Goal: Transaction & Acquisition: Subscribe to service/newsletter

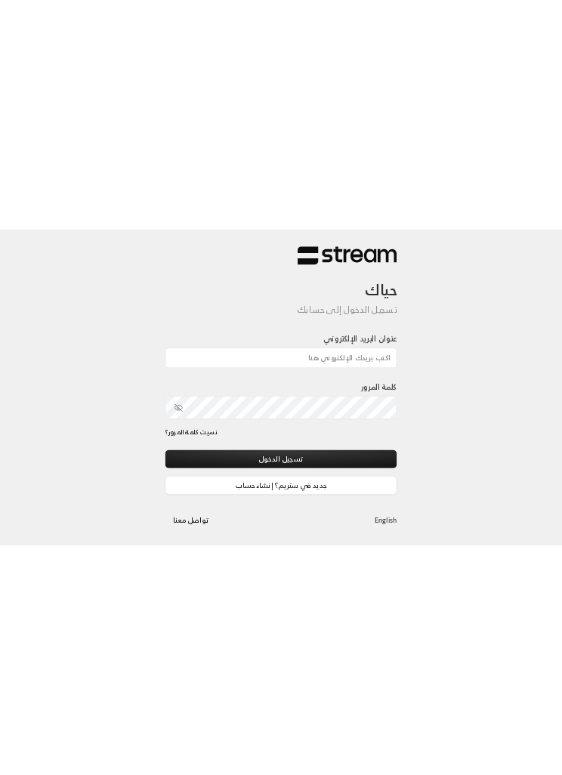
scroll to position [99, 0]
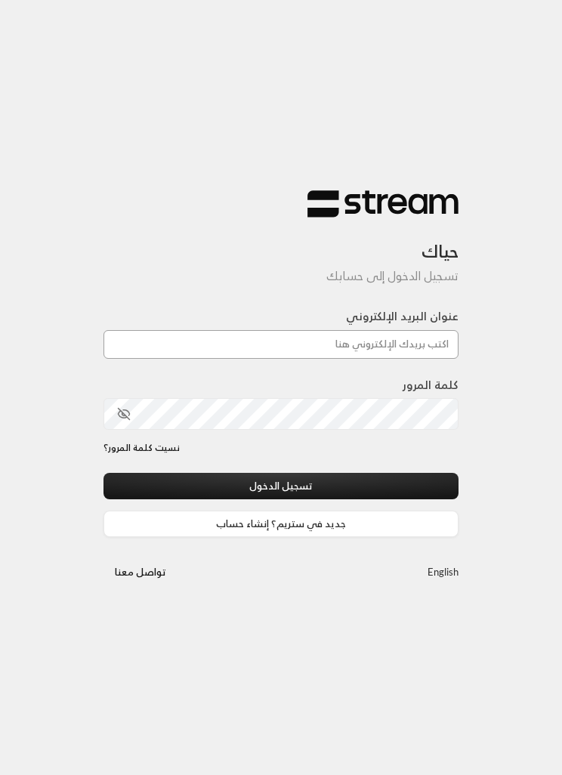
click at [407, 347] on input "عنوان البريد الإلكتروني" at bounding box center [281, 344] width 355 height 29
type input "aihtiwa.1991@hotmail.com"
click at [394, 464] on div "نسيت كلمة المرور؟" at bounding box center [281, 457] width 355 height 32
click at [404, 481] on button "تسجيل الدخول" at bounding box center [281, 486] width 355 height 26
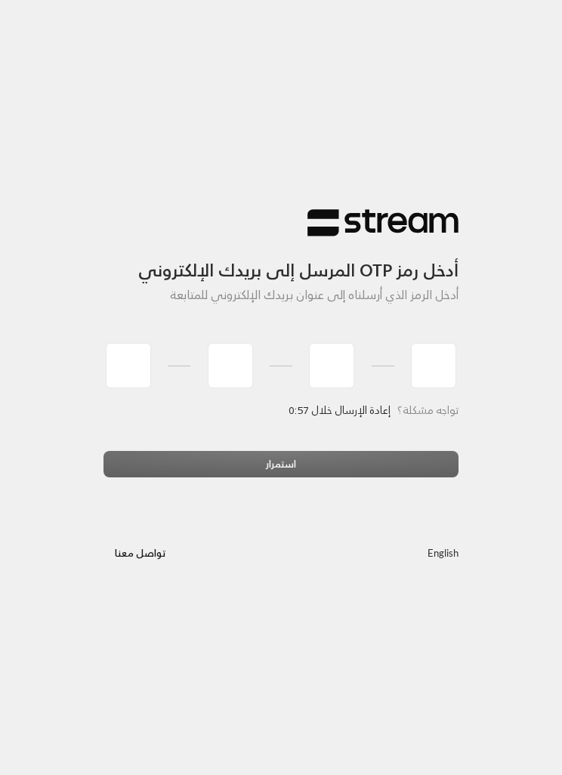
click at [354, 481] on div "أدخل رمز OTP المرسل إلى بريدك الإلكتروني أدخل الرمز الذي أرسلناه إلى عنوان بريد…" at bounding box center [281, 387] width 562 height 775
click at [384, 481] on div "أدخل رمز OTP المرسل إلى بريدك الإلكتروني أدخل الرمز الذي أرسلناه إلى عنوان بريد…" at bounding box center [281, 387] width 562 height 775
click at [141, 362] on input "tel" at bounding box center [128, 365] width 45 height 45
type input "7"
type input "2"
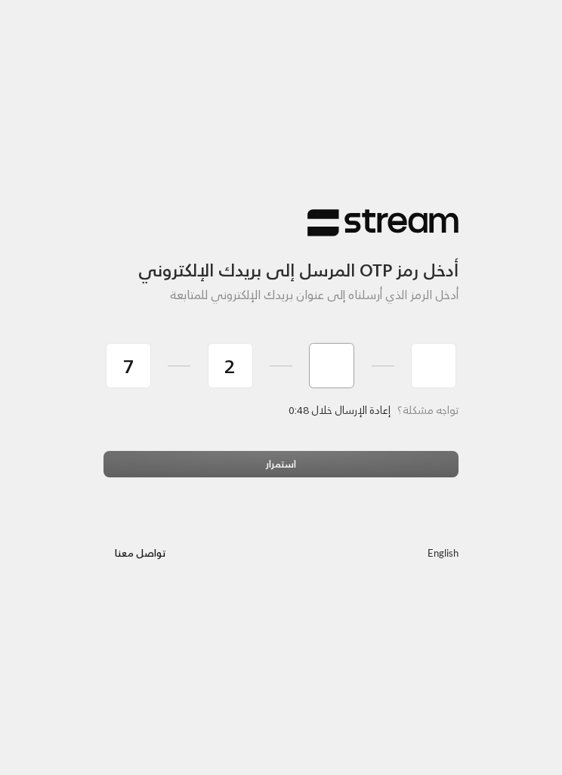
type input "7"
type input "4"
click at [369, 456] on div "استمرار" at bounding box center [281, 470] width 355 height 38
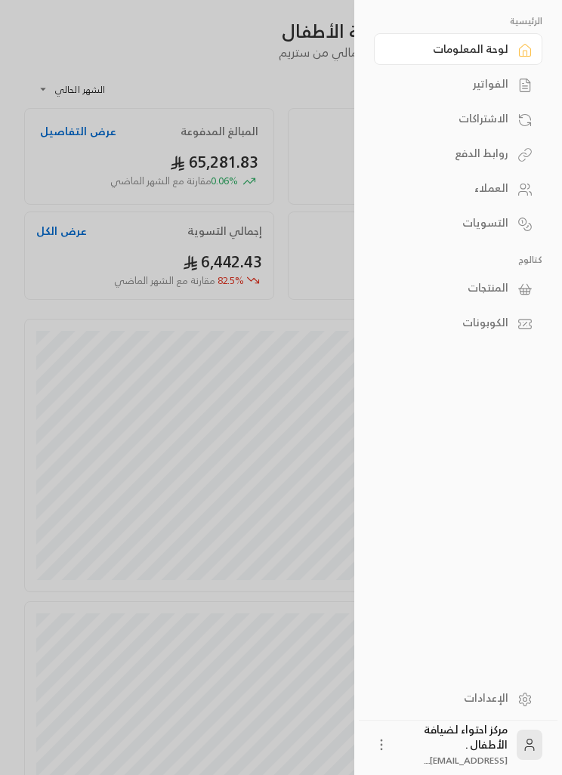
click at [503, 79] on div "الفواتير" at bounding box center [451, 83] width 116 height 15
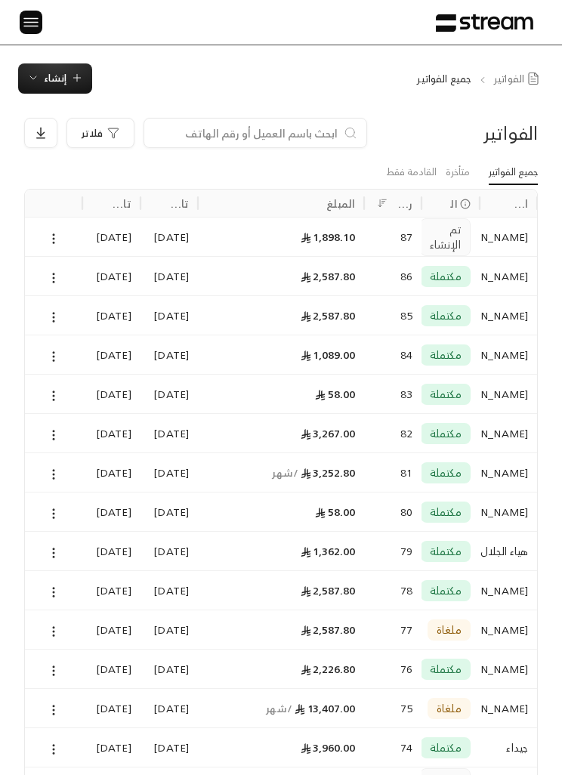
click at [236, 129] on input at bounding box center [245, 133] width 184 height 17
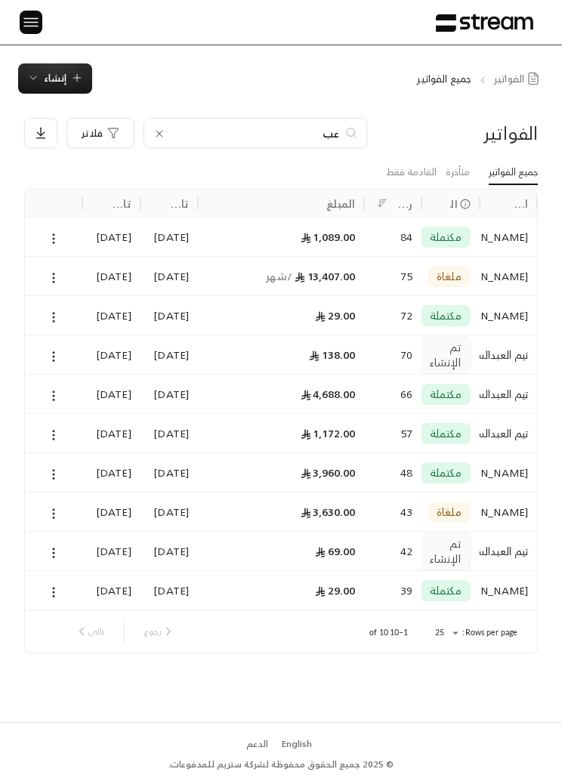
type input "ع"
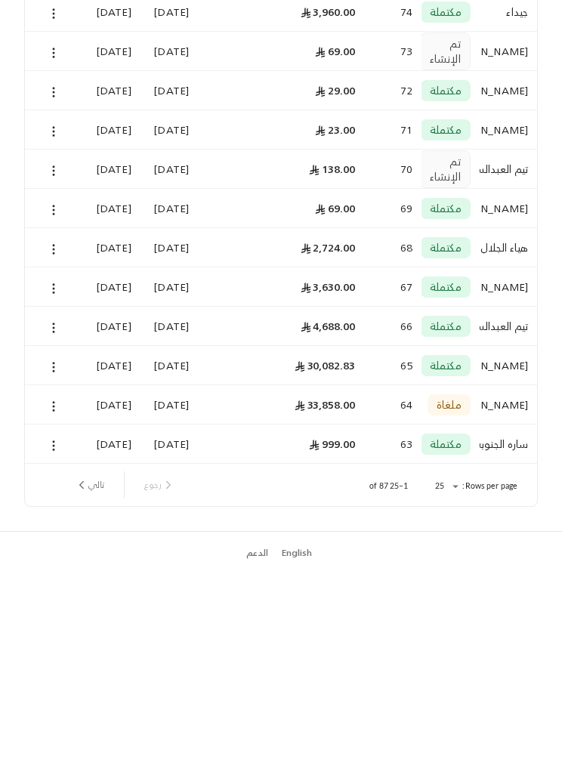
scroll to position [548, 0]
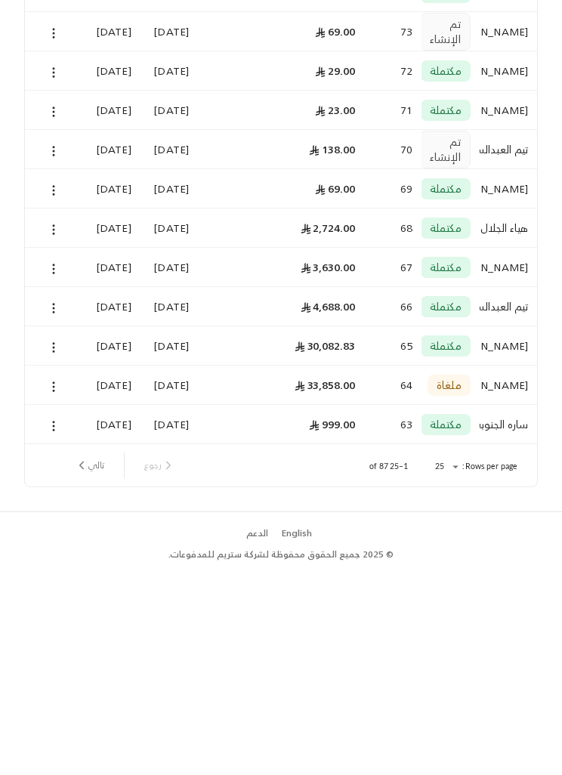
click at [94, 481] on button "تالي" at bounding box center [90, 674] width 42 height 26
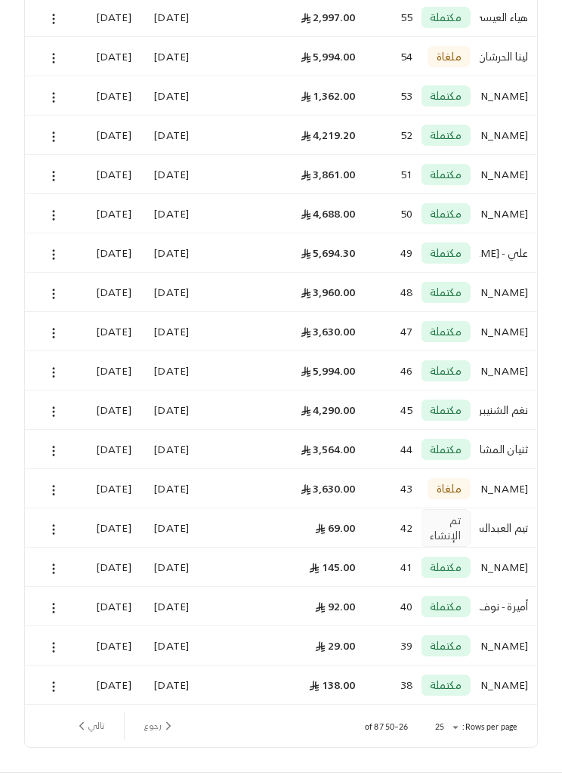
scroll to position [499, 0]
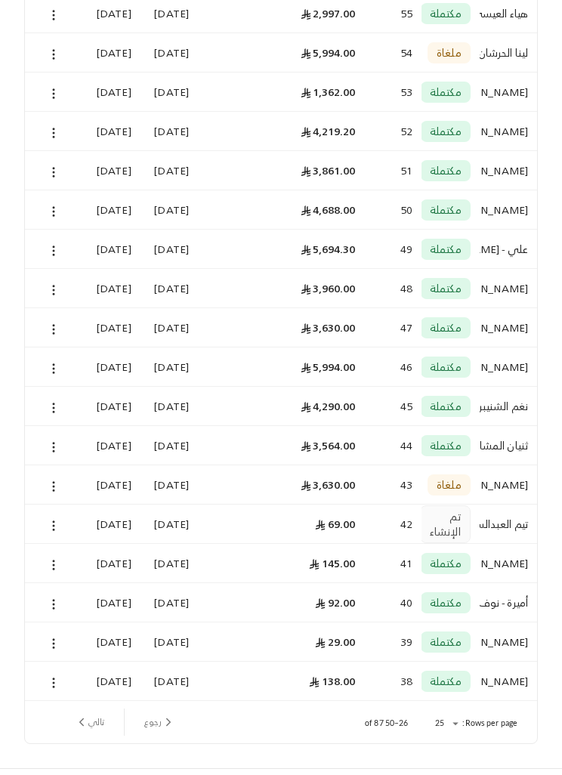
click at [93, 481] on button "تالي" at bounding box center [90, 723] width 42 height 26
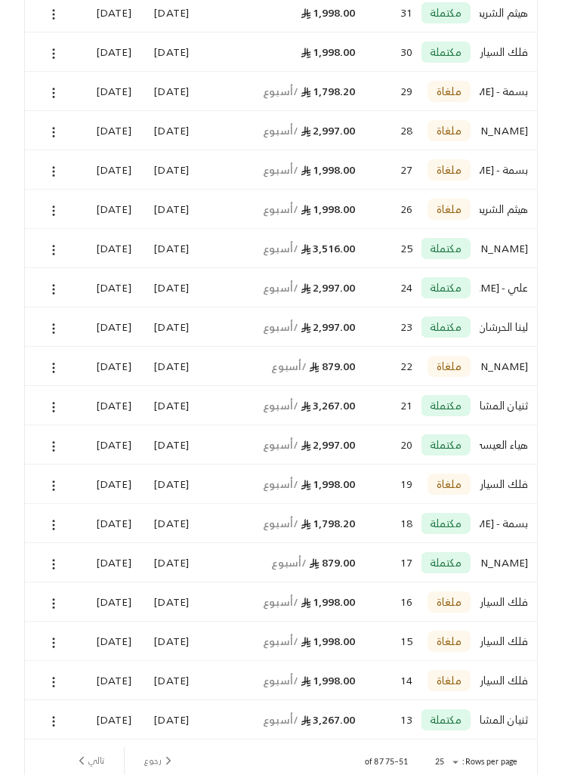
scroll to position [456, 0]
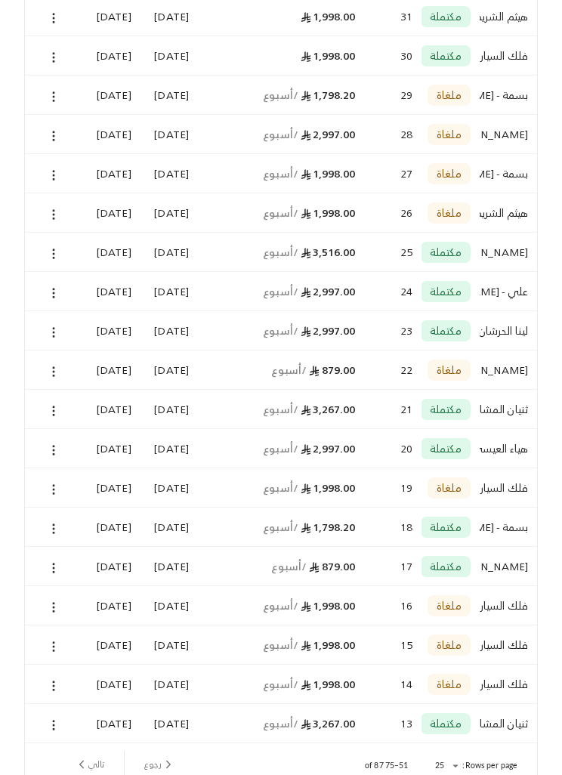
click at [54, 376] on circle at bounding box center [54, 377] width 2 height 2
click at [71, 413] on li "عرض" at bounding box center [69, 410] width 36 height 26
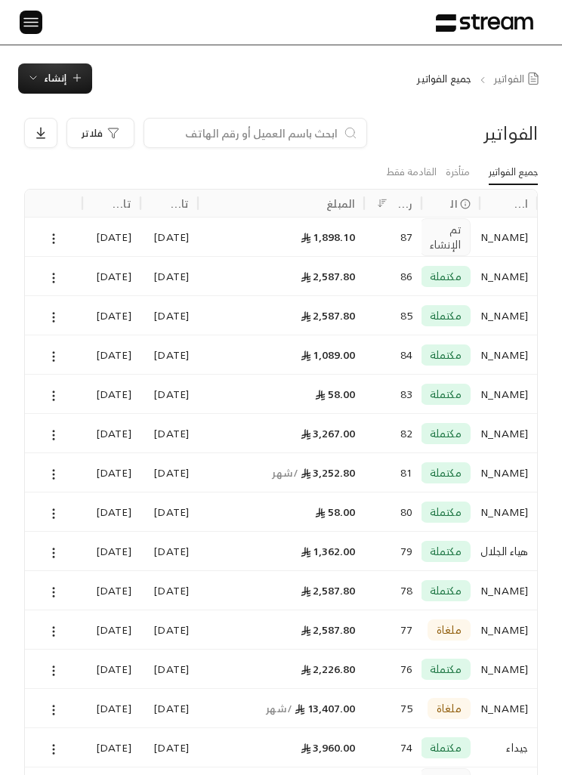
click at [310, 128] on input at bounding box center [245, 133] width 184 height 17
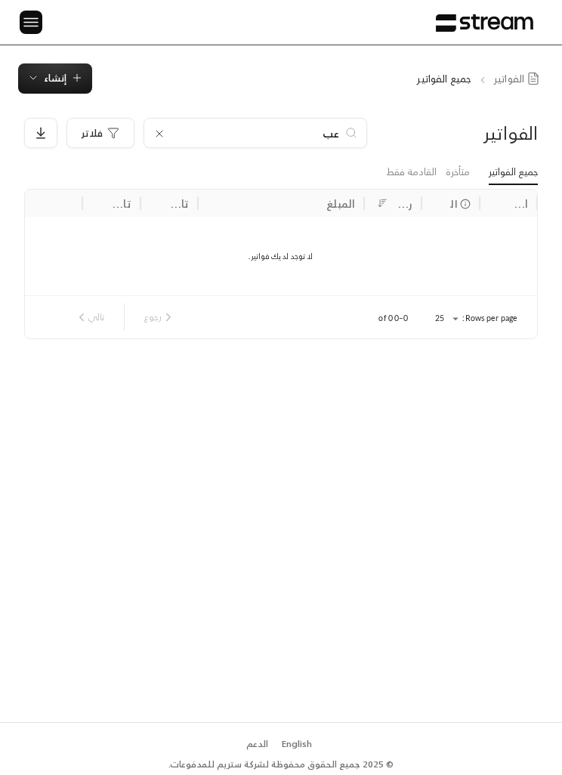
type input "ع"
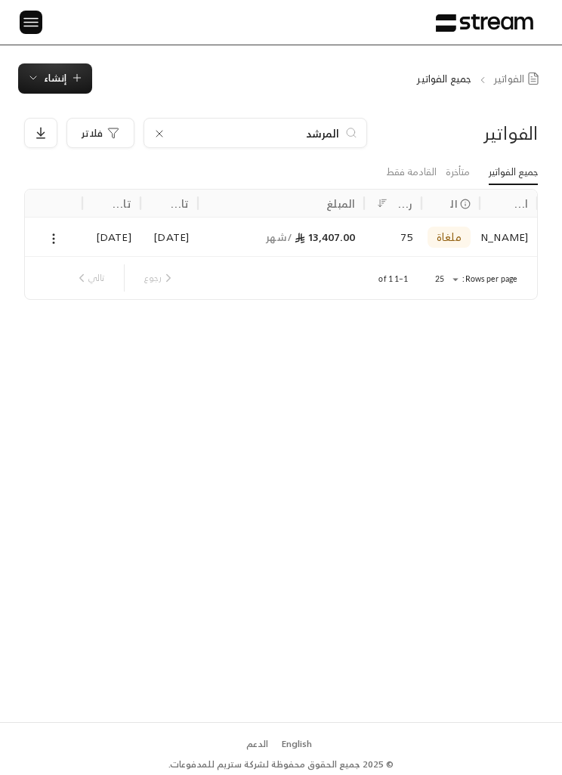
type input "المرشد"
click at [54, 237] on icon at bounding box center [54, 239] width 14 height 14
click at [70, 270] on li "عرض" at bounding box center [69, 277] width 36 height 26
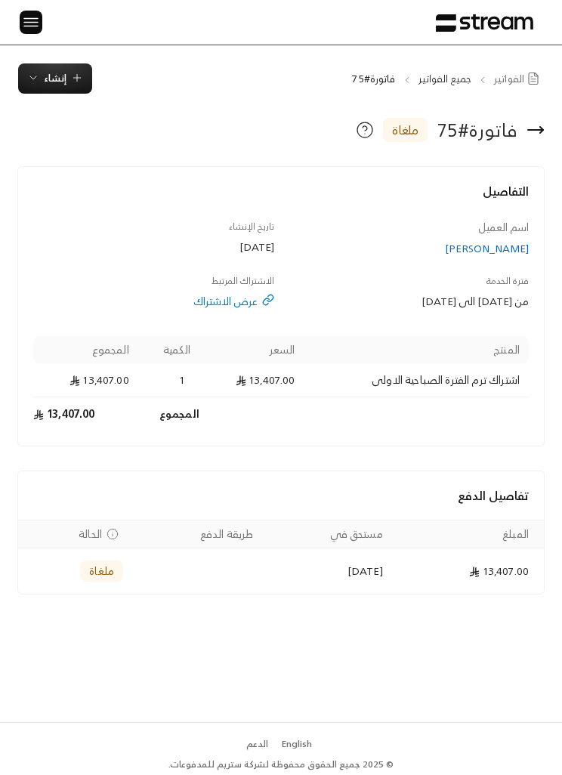
click at [31, 24] on img at bounding box center [31, 22] width 18 height 19
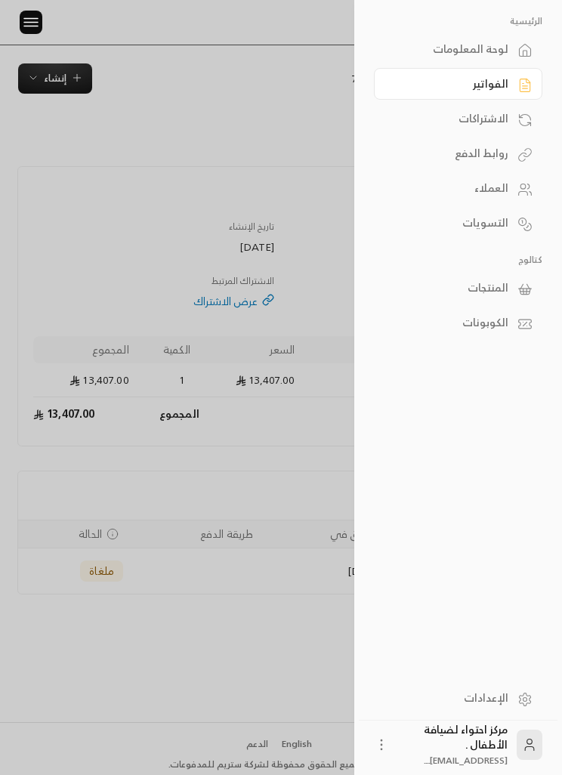
click at [503, 122] on div "الاشتراكات" at bounding box center [451, 118] width 116 height 15
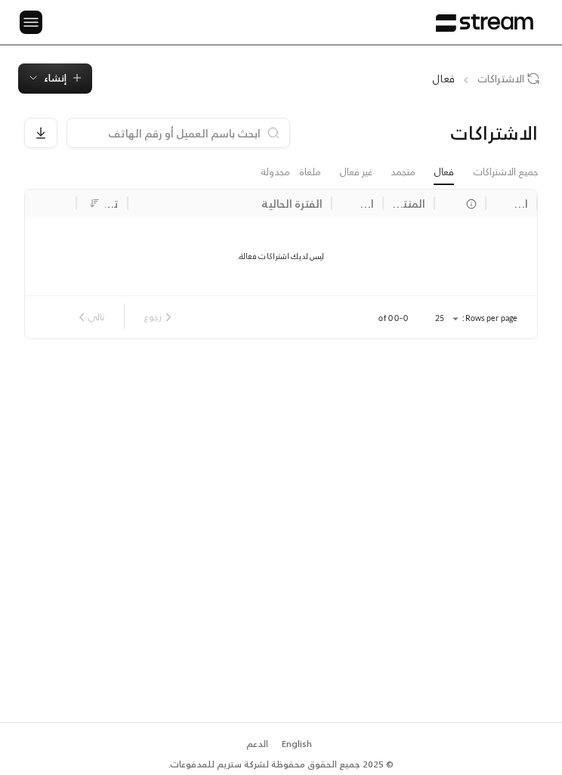
click at [36, 13] on img at bounding box center [31, 22] width 18 height 19
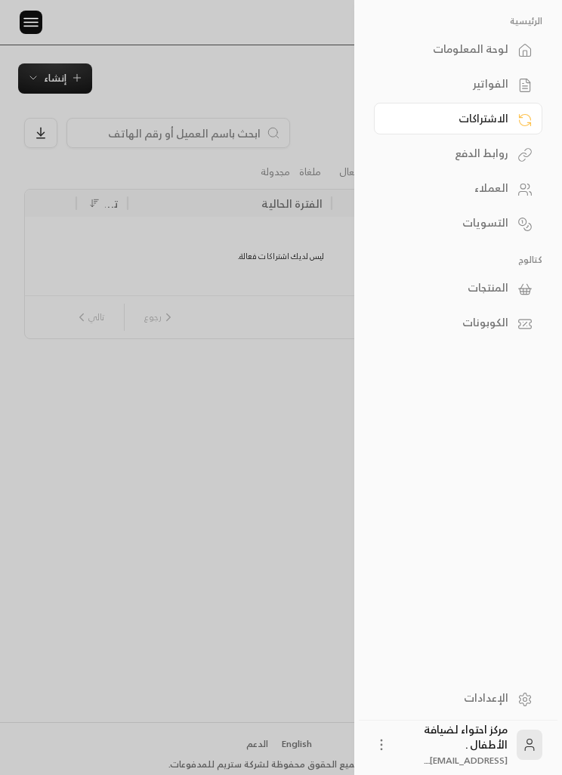
click at [501, 79] on div "الفواتير" at bounding box center [451, 83] width 116 height 15
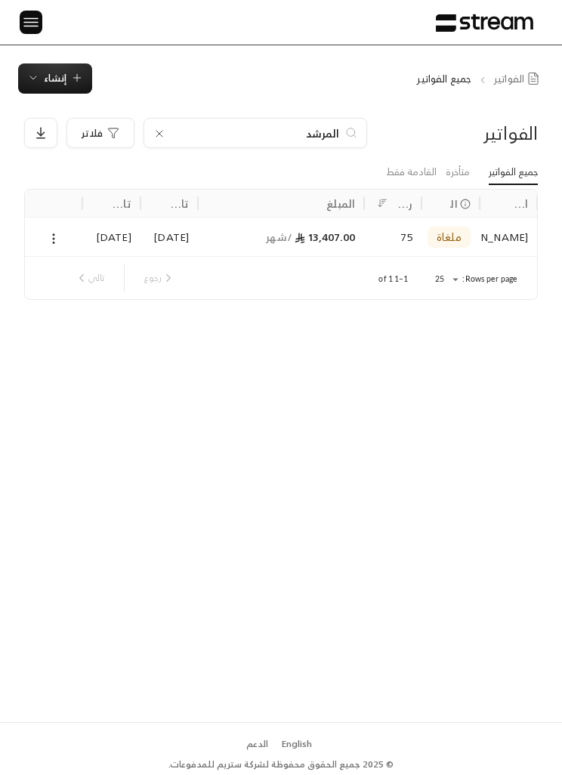
click at [172, 135] on input "المرشد" at bounding box center [256, 133] width 168 height 17
click at [163, 135] on icon at bounding box center [159, 134] width 12 height 12
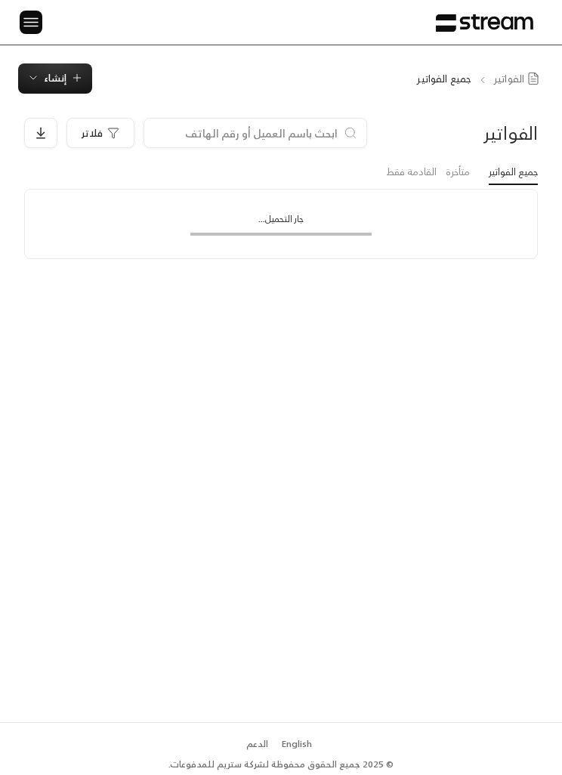
click at [31, 21] on img at bounding box center [31, 22] width 18 height 19
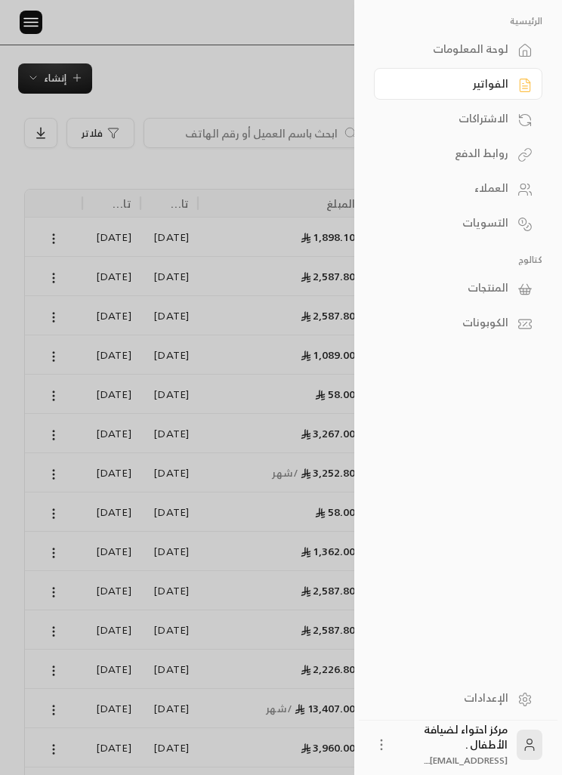
click at [500, 289] on div "المنتجات" at bounding box center [451, 287] width 116 height 15
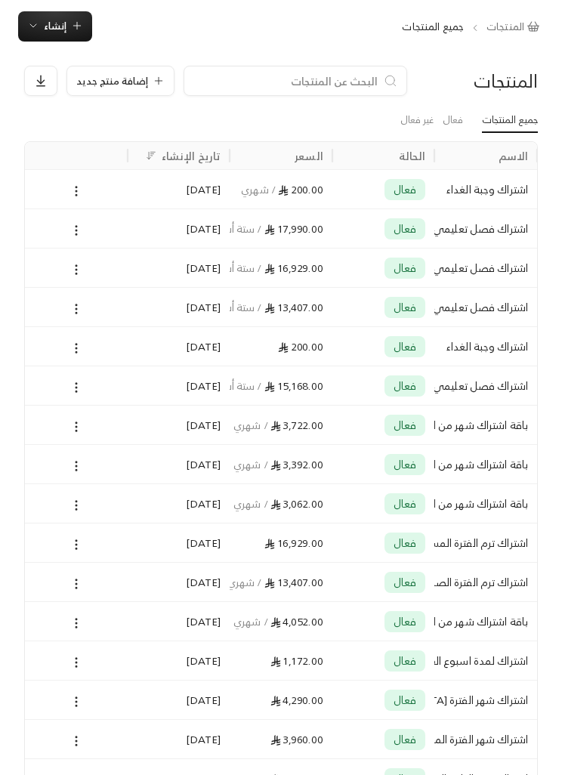
scroll to position [0, -1]
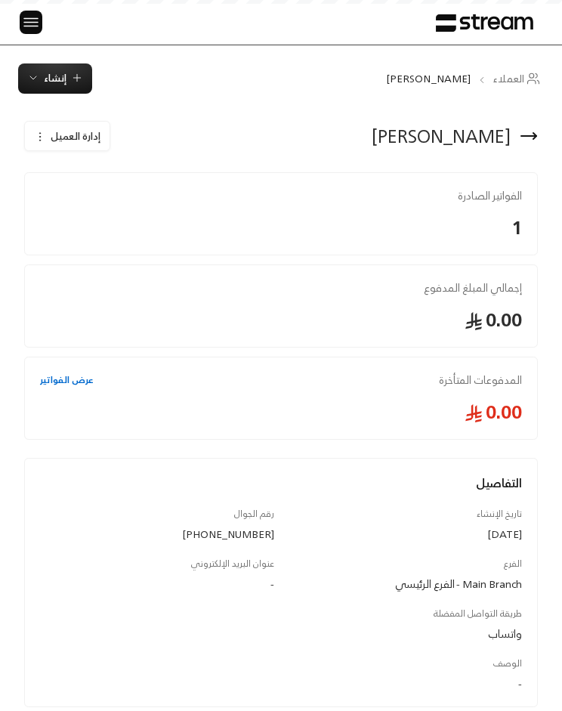
scroll to position [0, -1]
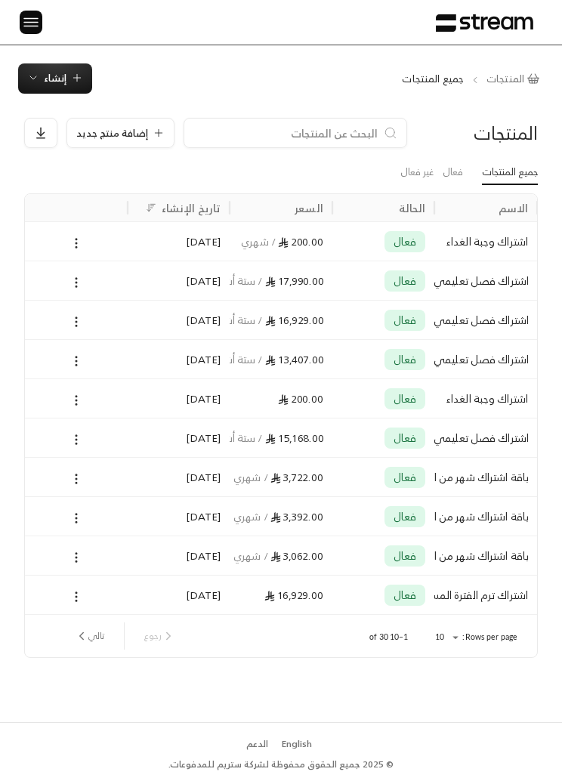
click at [38, 23] on img at bounding box center [31, 22] width 18 height 19
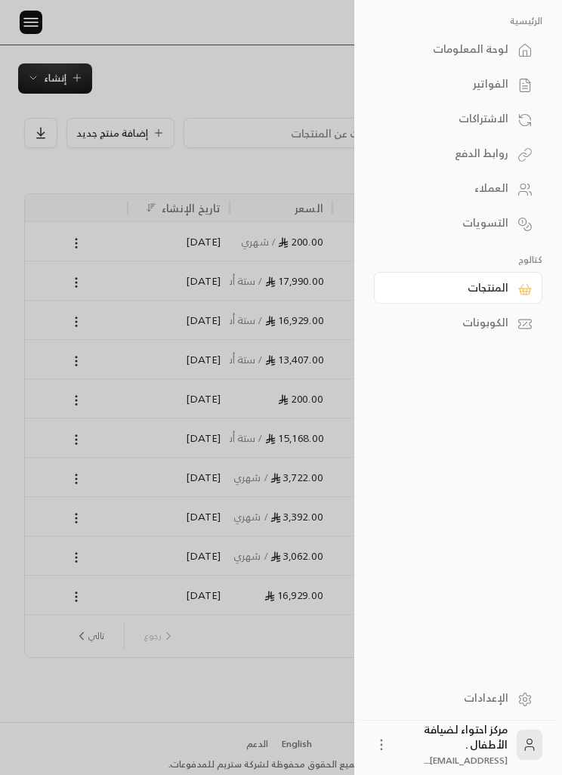
click at [488, 86] on div "الفواتير" at bounding box center [451, 83] width 116 height 15
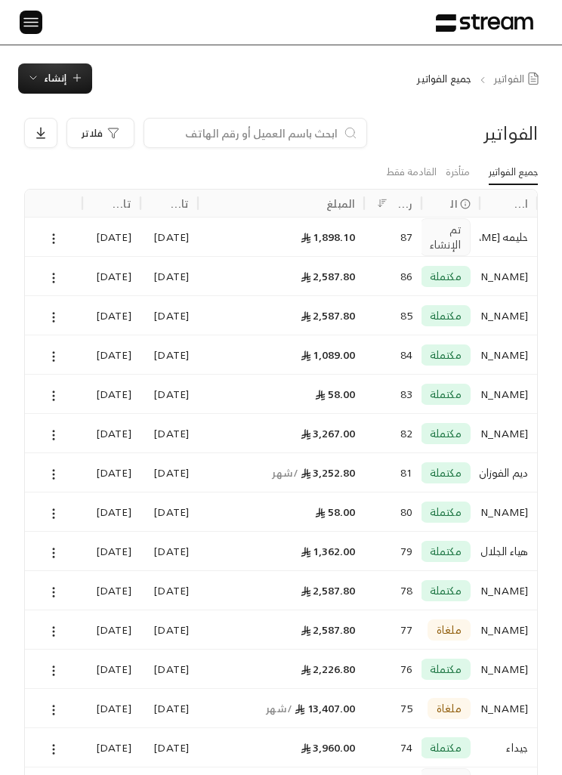
click at [50, 245] on button at bounding box center [53, 238] width 17 height 17
click at [84, 274] on li "عرض" at bounding box center [69, 277] width 36 height 26
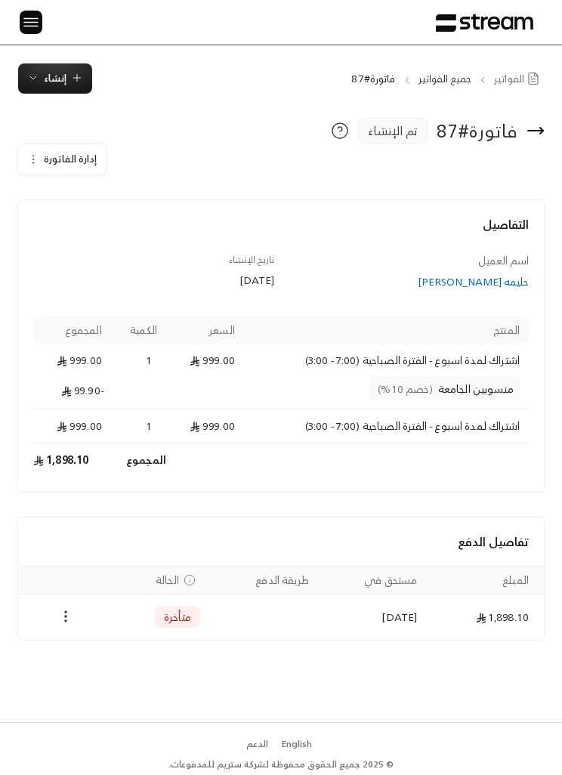
click at [72, 621] on icon "Payments" at bounding box center [65, 616] width 15 height 15
click at [156, 657] on li "تغيير الحالة الى مدفوعة" at bounding box center [115, 655] width 103 height 26
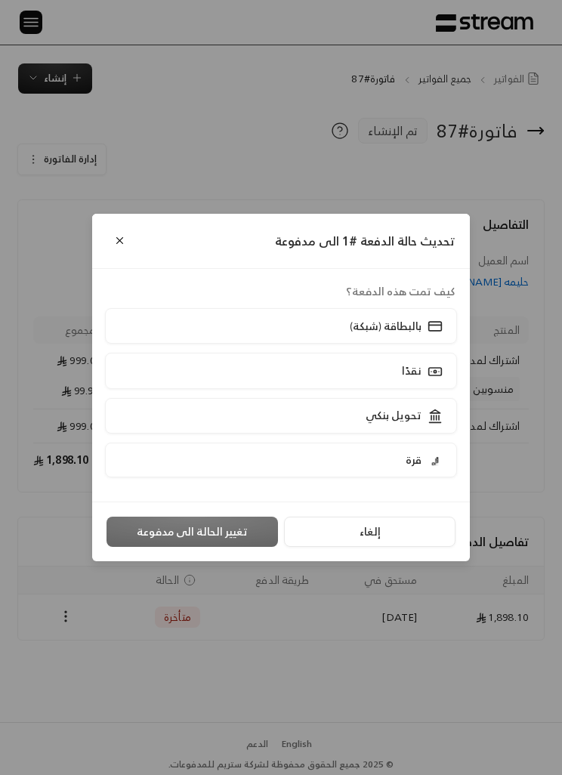
click at [308, 419] on label "تحويل بنكي" at bounding box center [281, 416] width 352 height 36
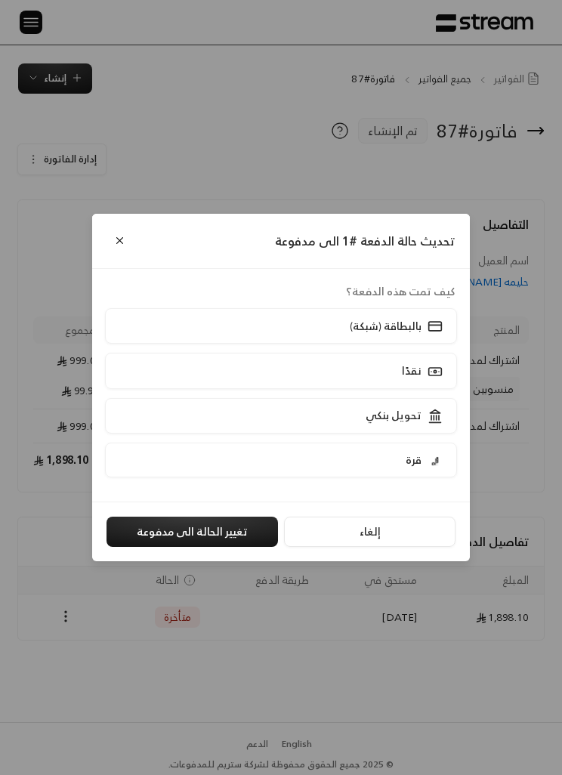
click at [228, 543] on button "تغيير الحالة الى مدفوعة" at bounding box center [193, 532] width 172 height 30
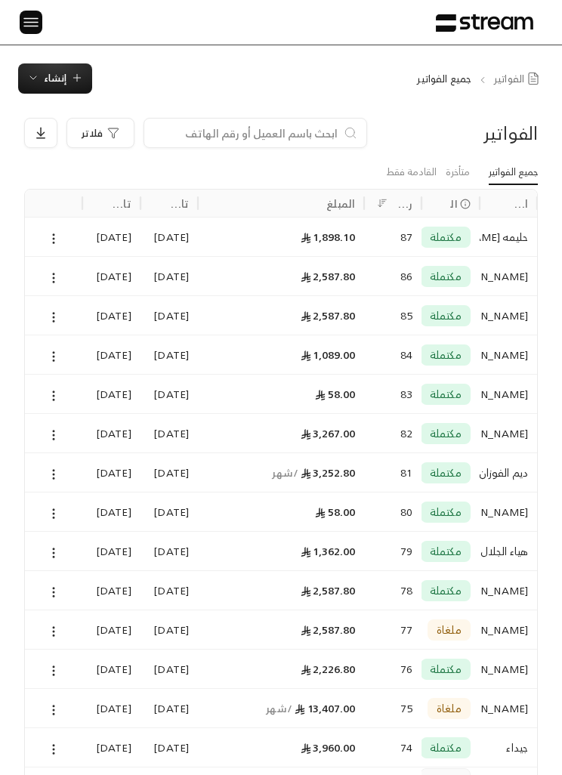
click at [62, 82] on span "إنشاء" at bounding box center [55, 78] width 23 height 17
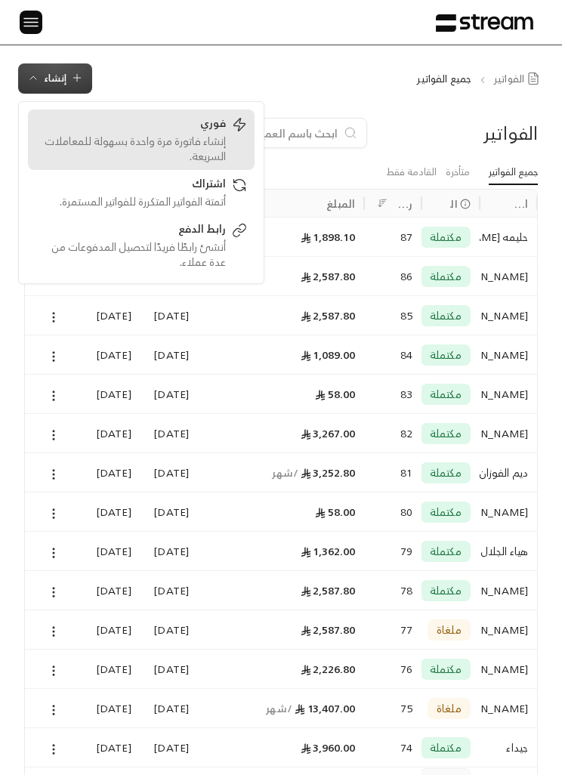
click at [216, 135] on div "إنشاء فاتورة مرة واحدة بسهولة للمعاملات السريعة." at bounding box center [131, 149] width 190 height 30
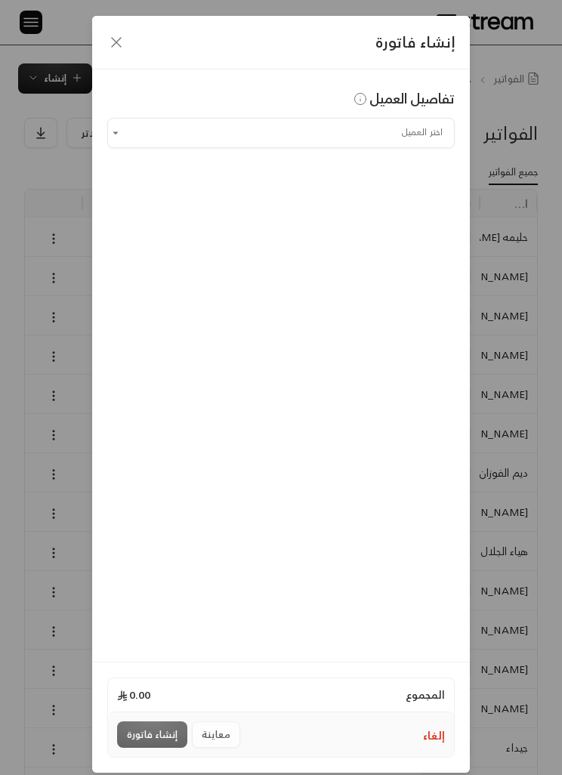
click at [432, 131] on input "اختر العميل" at bounding box center [281, 132] width 348 height 25
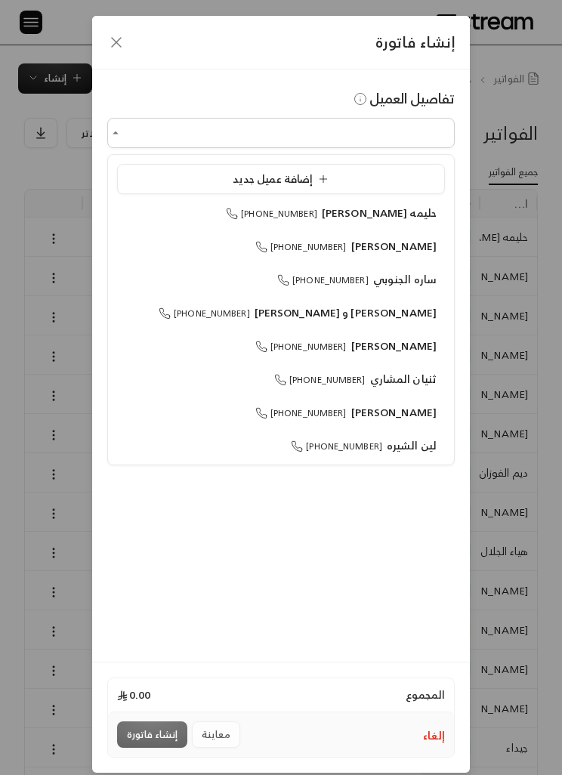
click at [410, 175] on div "إضافة عميل جديد" at bounding box center [280, 179] width 311 height 15
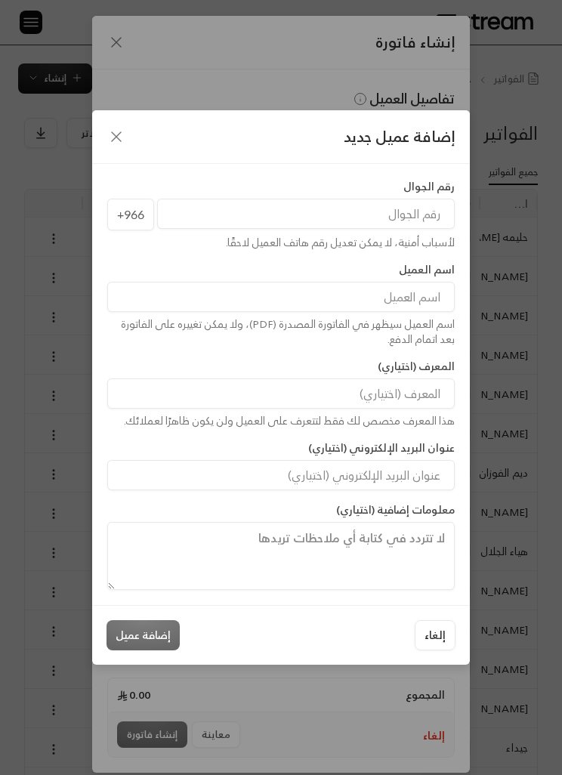
click at [425, 212] on input "tel" at bounding box center [306, 214] width 298 height 30
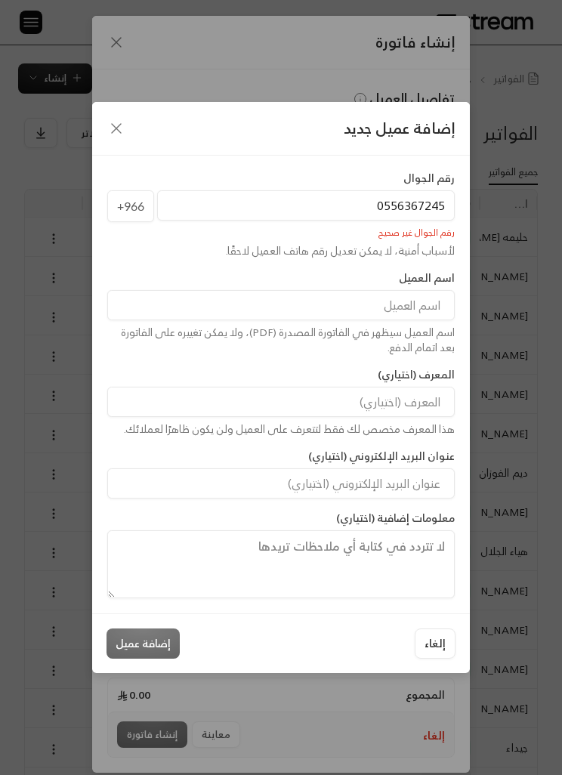
type input "0556367245"
click at [390, 292] on input at bounding box center [281, 305] width 348 height 30
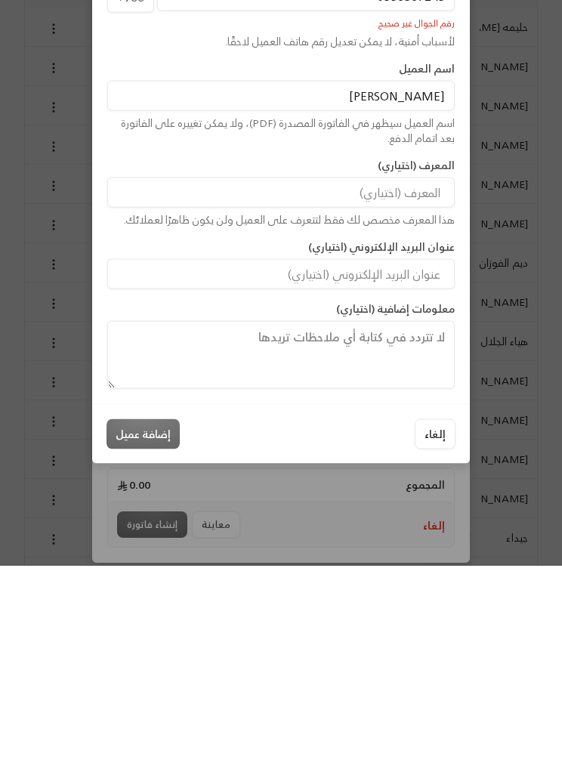
type input "صالح العقيل"
click at [134, 629] on div "إلغاء إضافة عميل" at bounding box center [281, 644] width 349 height 30
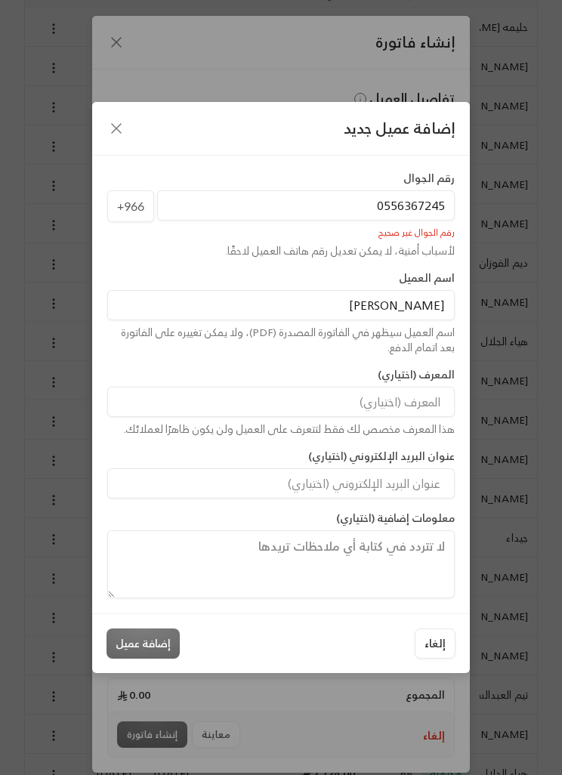
click at [360, 221] on input "0556367245" at bounding box center [306, 205] width 298 height 30
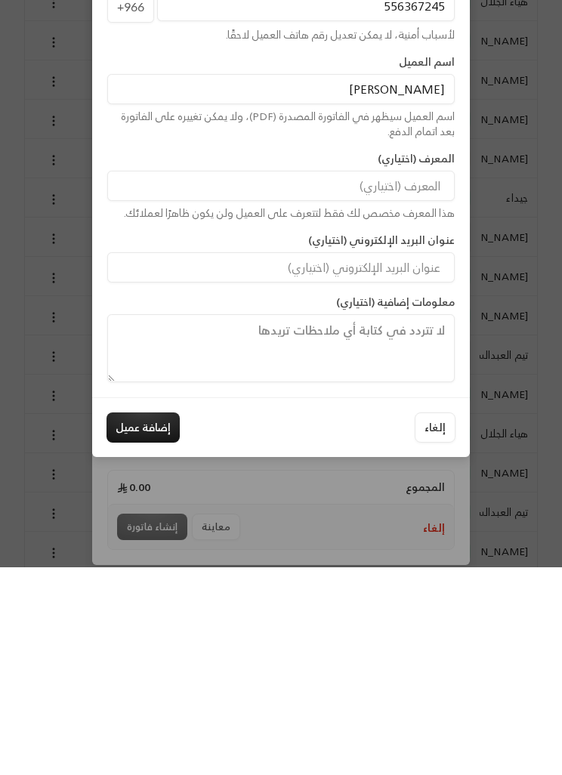
type input "556367245"
click at [153, 620] on button "إضافة عميل" at bounding box center [143, 635] width 73 height 30
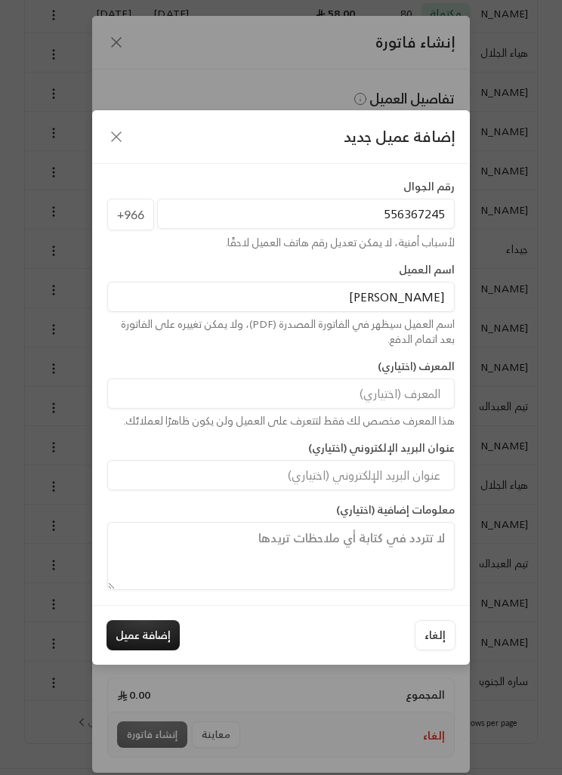
type input "**********"
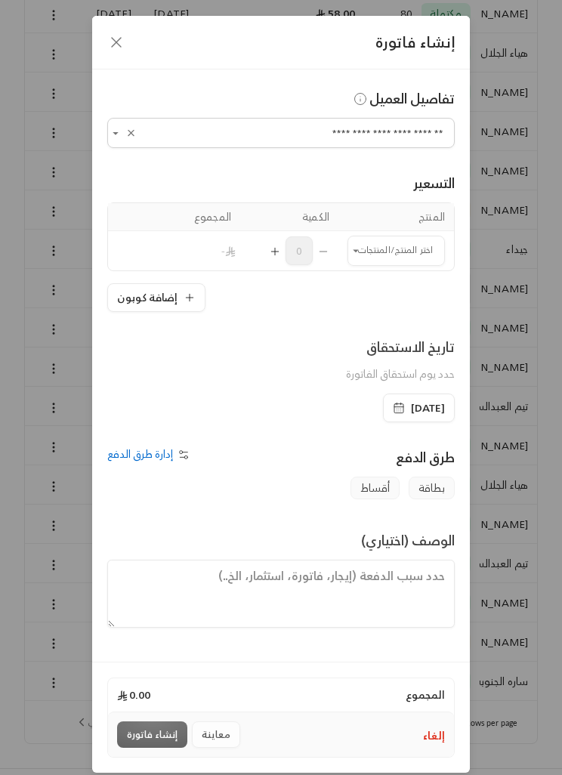
click at [397, 256] on input "اختر العميل" at bounding box center [396, 250] width 97 height 25
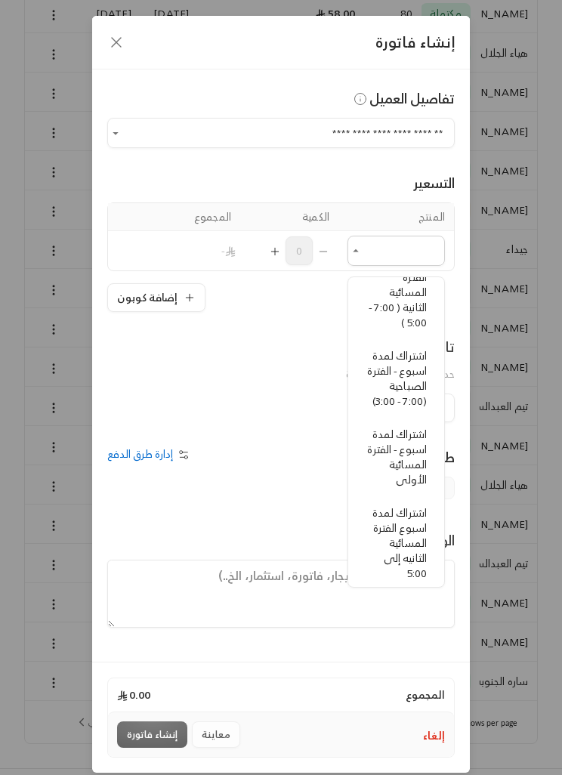
scroll to position [-4, 0]
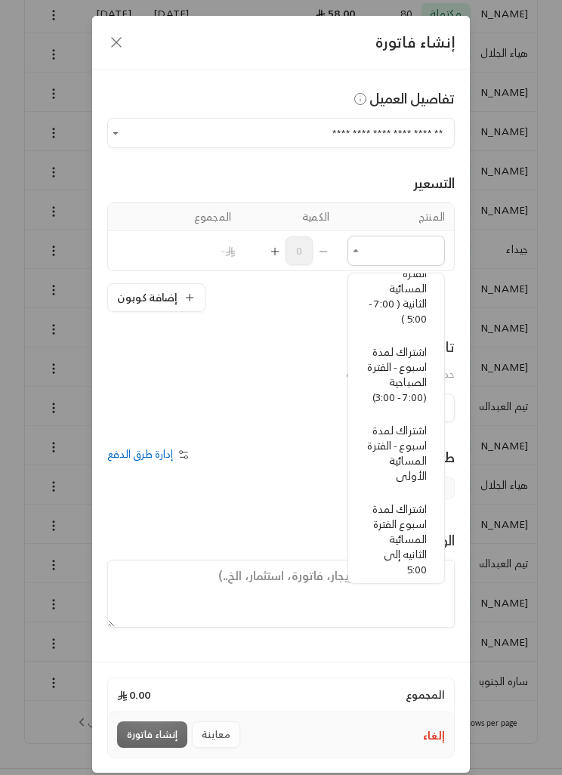
click at [121, 49] on icon "button" at bounding box center [116, 42] width 18 height 18
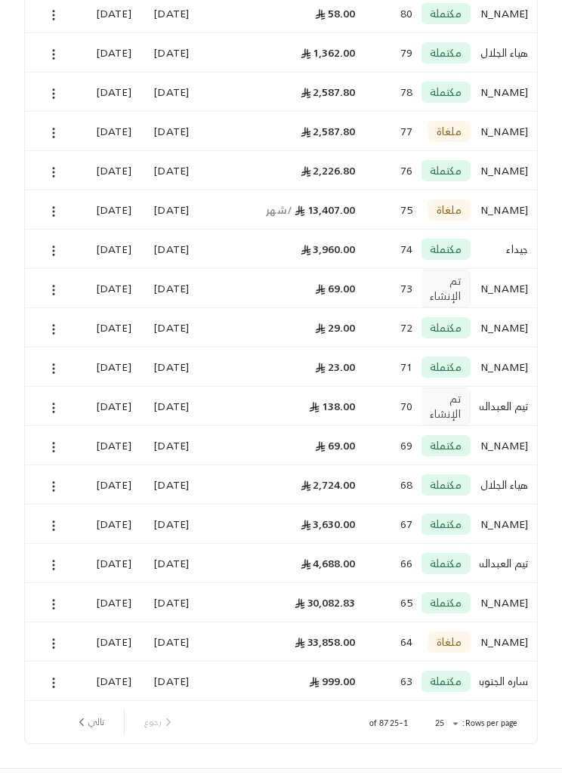
scroll to position [3, 0]
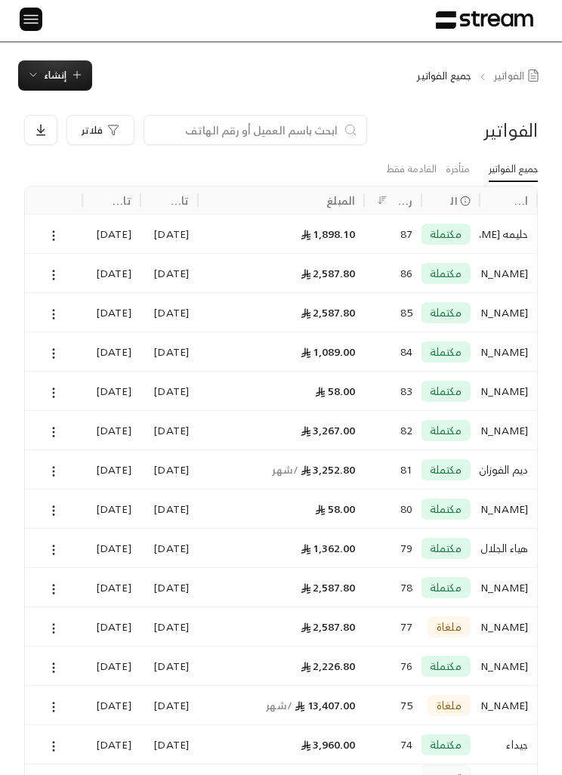
click at [62, 80] on span "إنشاء" at bounding box center [55, 75] width 23 height 17
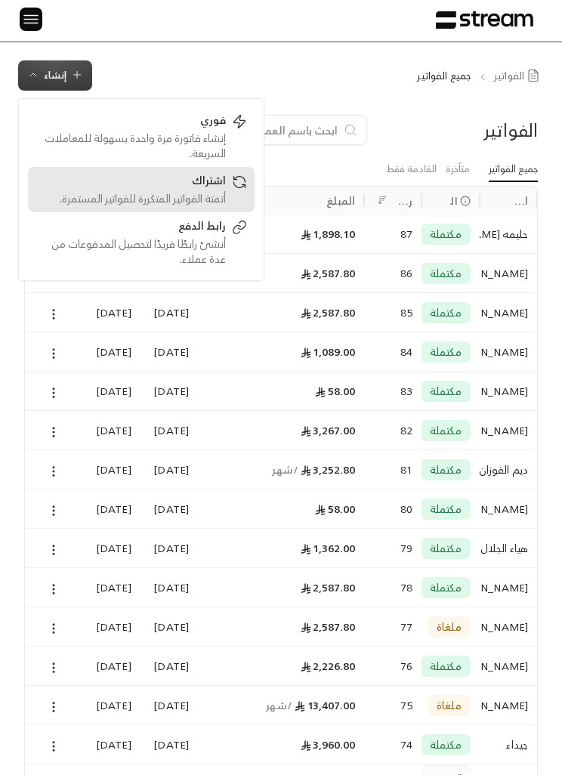
click at [205, 193] on div "أتمتة الفواتير المتكررة للفواتير المستمرة." at bounding box center [131, 198] width 190 height 15
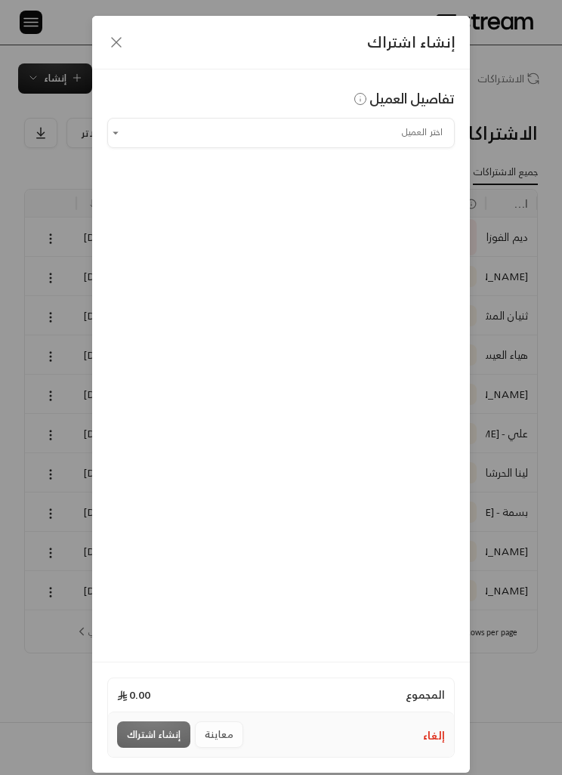
click at [436, 112] on div "تفاصيل العميل" at bounding box center [281, 103] width 348 height 30
click at [429, 143] on input "اختر العميل" at bounding box center [281, 132] width 348 height 25
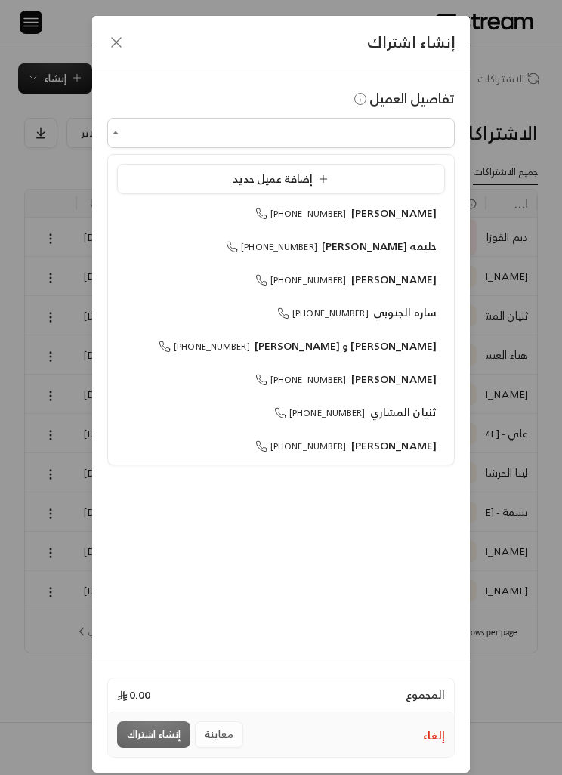
scroll to position [1, 0]
click at [412, 226] on li "صالح العقيل +966556367245" at bounding box center [281, 213] width 328 height 29
type input "**********"
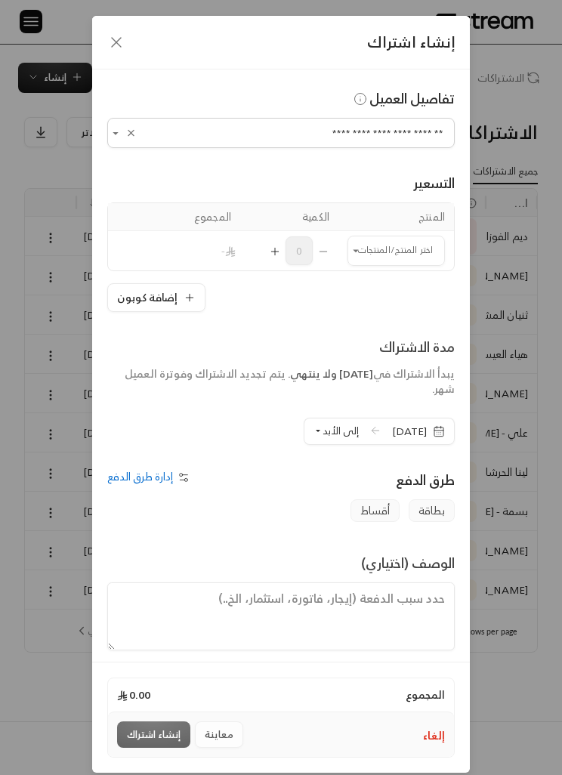
click at [427, 246] on input "اختر العميل" at bounding box center [396, 250] width 97 height 25
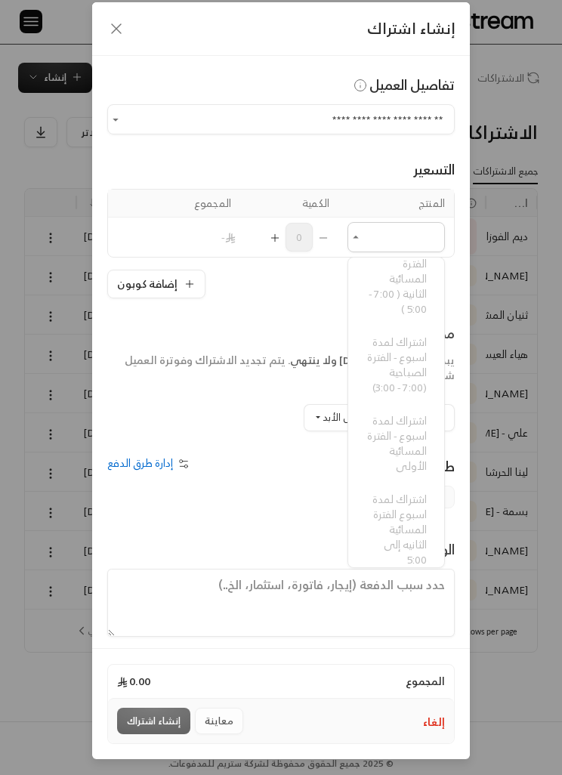
scroll to position [14, 0]
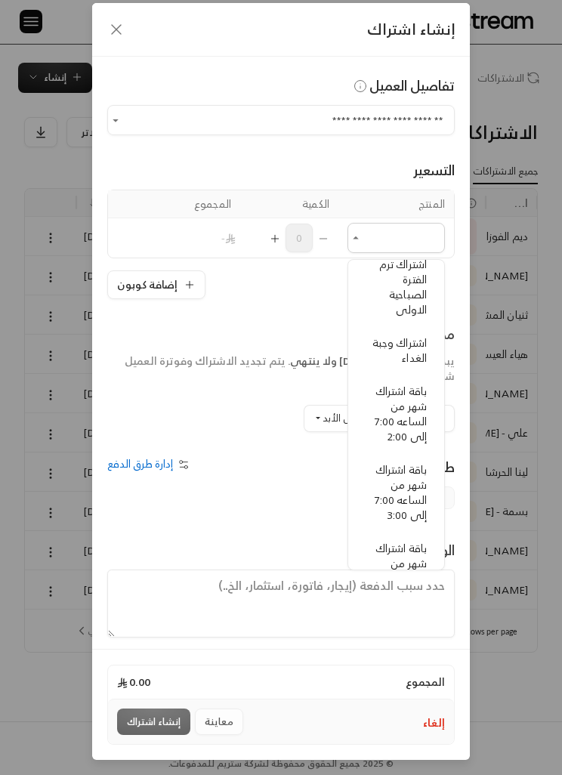
click at [414, 312] on span "اشتراك ترم الفترة الصباحية الاولى" at bounding box center [403, 287] width 48 height 64
type input "**********"
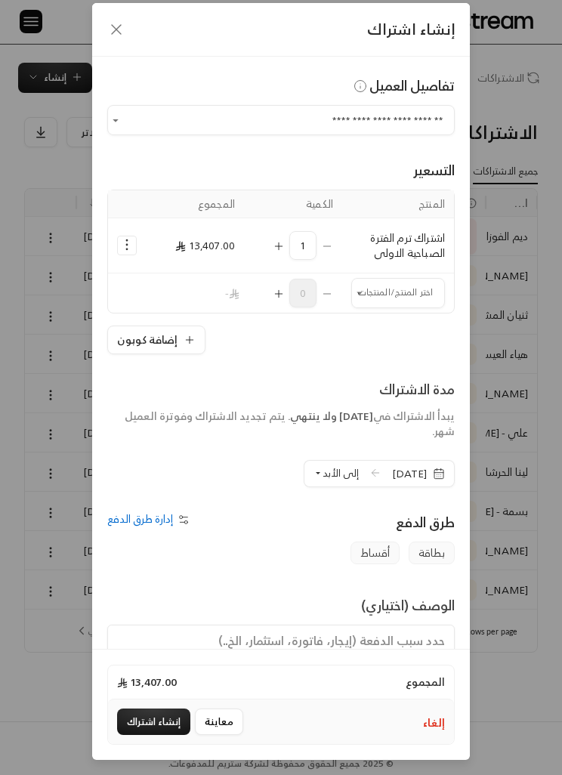
click at [313, 252] on span "1" at bounding box center [302, 245] width 27 height 29
click at [119, 249] on icon "Selected Products" at bounding box center [126, 244] width 15 height 15
click at [205, 312] on span "إزالة المنتج" at bounding box center [193, 308] width 41 height 16
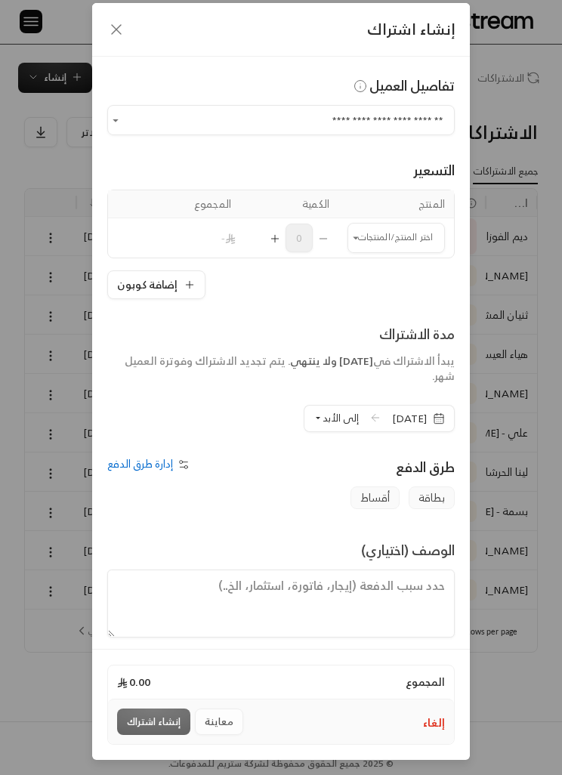
click at [364, 240] on div "اختر المنتج/المنتجات" at bounding box center [396, 238] width 97 height 30
click at [401, 241] on input "اختر العميل" at bounding box center [396, 237] width 97 height 25
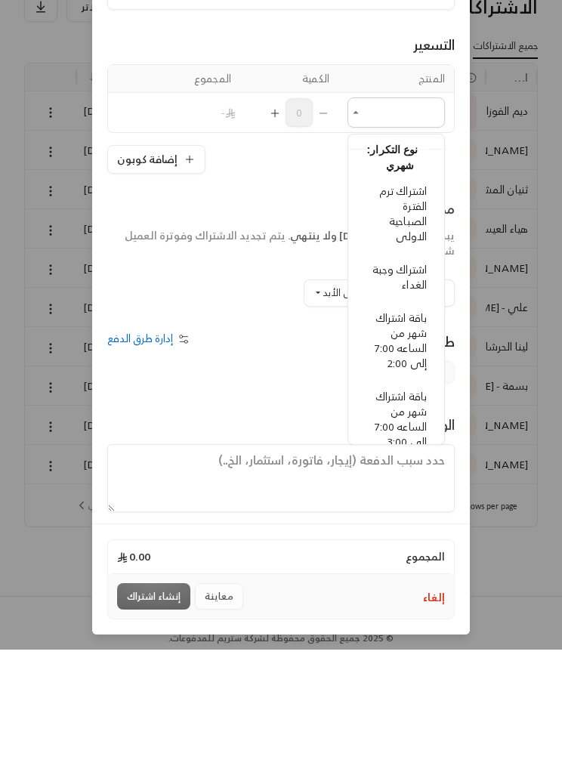
click at [407, 434] on span "باقة اشتراك شهر من الساعه 7:00 إلى 2:00" at bounding box center [401, 466] width 52 height 64
type input "**********"
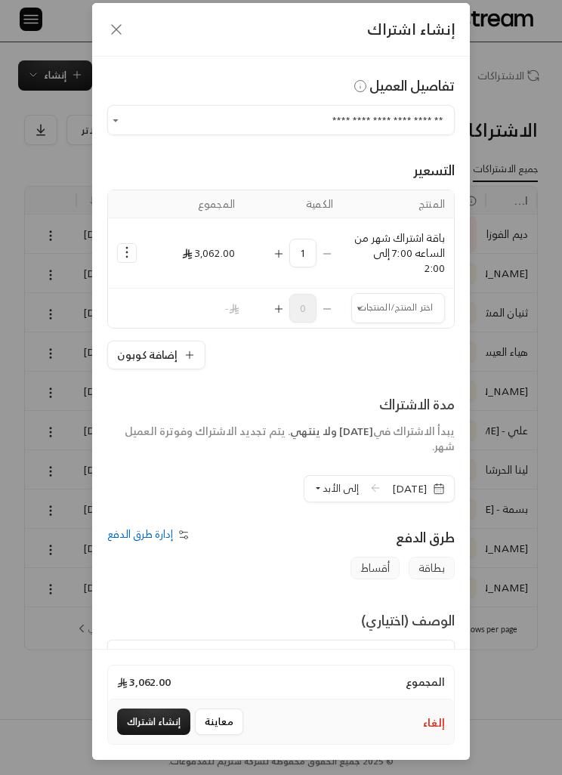
click at [367, 305] on button "Open" at bounding box center [359, 308] width 17 height 17
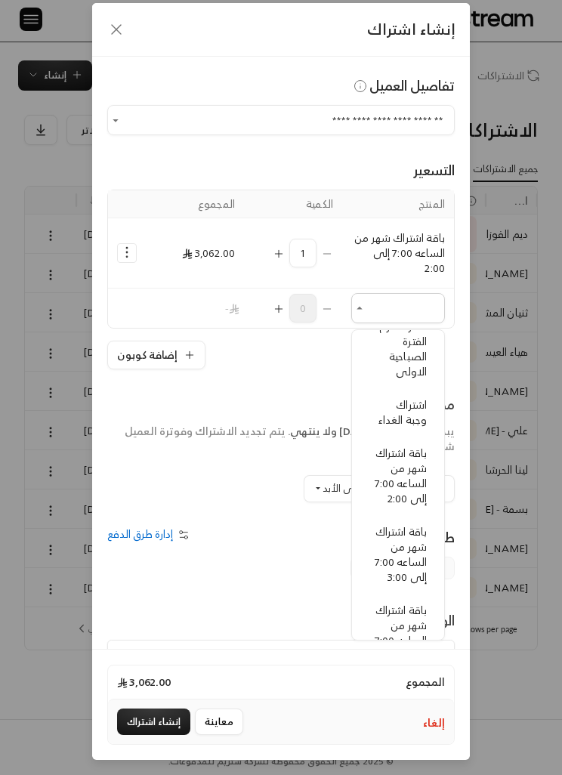
scroll to position [1378, 0]
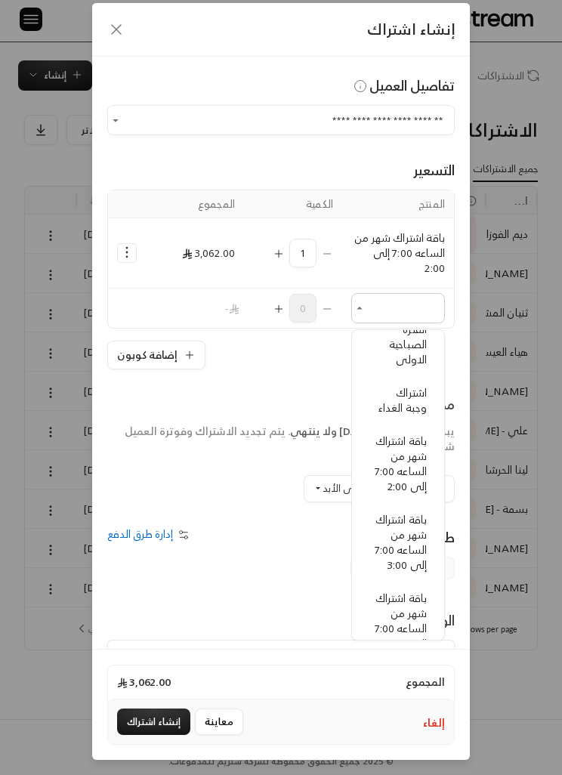
click at [412, 417] on span "اشتراك وجبة الغداء" at bounding box center [403, 400] width 48 height 34
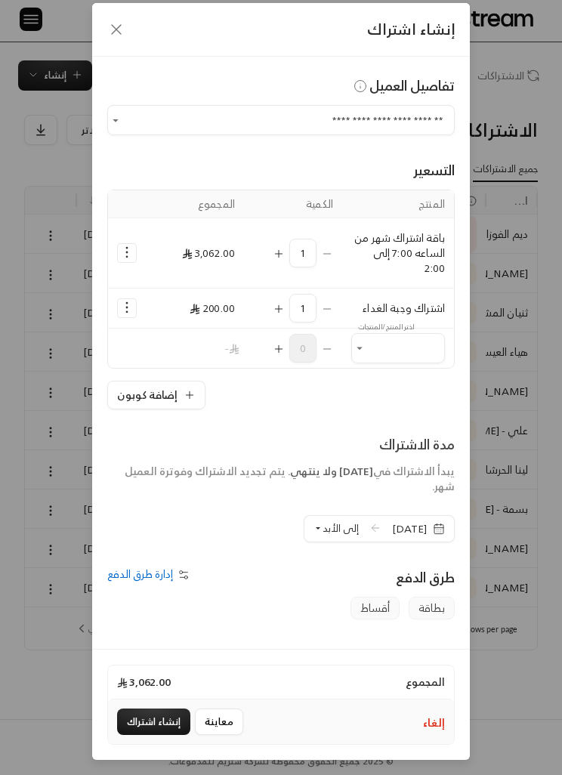
type input "**********"
click at [436, 531] on icon "button" at bounding box center [439, 529] width 12 height 12
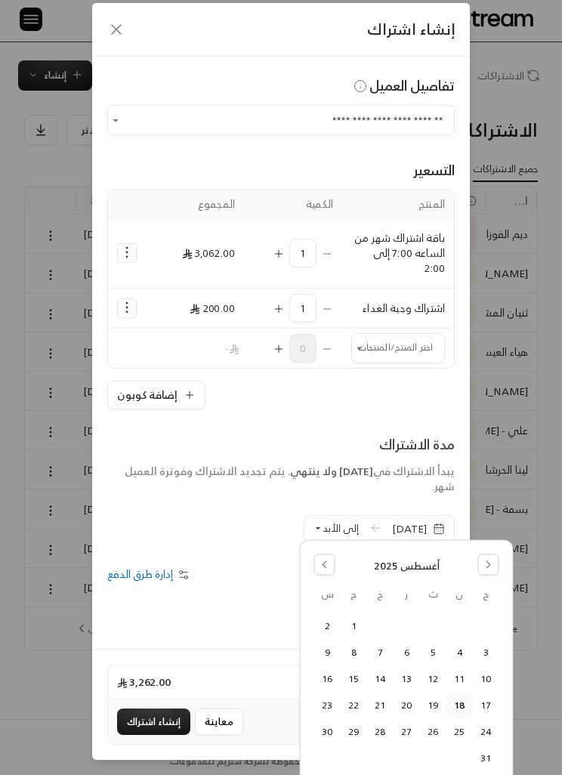
click at [491, 729] on button "24" at bounding box center [486, 731] width 25 height 25
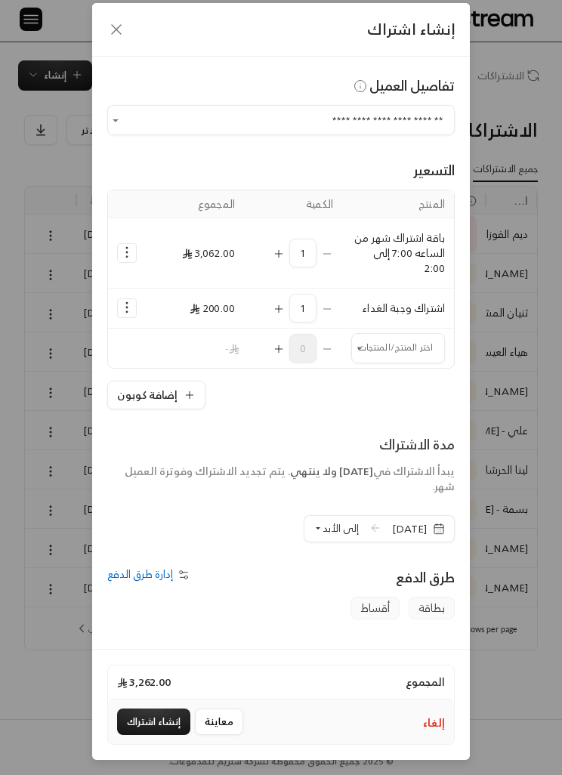
click at [323, 521] on span "إلى الأبد" at bounding box center [341, 528] width 36 height 17
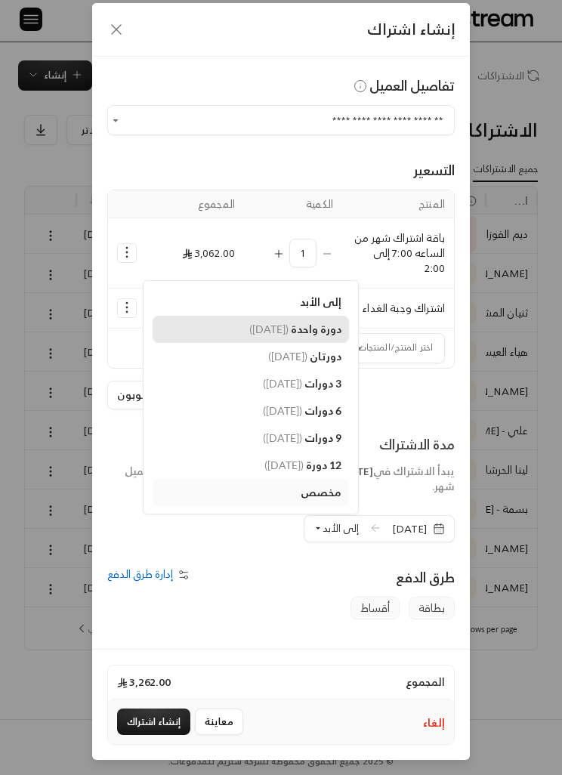
click at [291, 324] on span "دورة واحدة" at bounding box center [316, 329] width 51 height 13
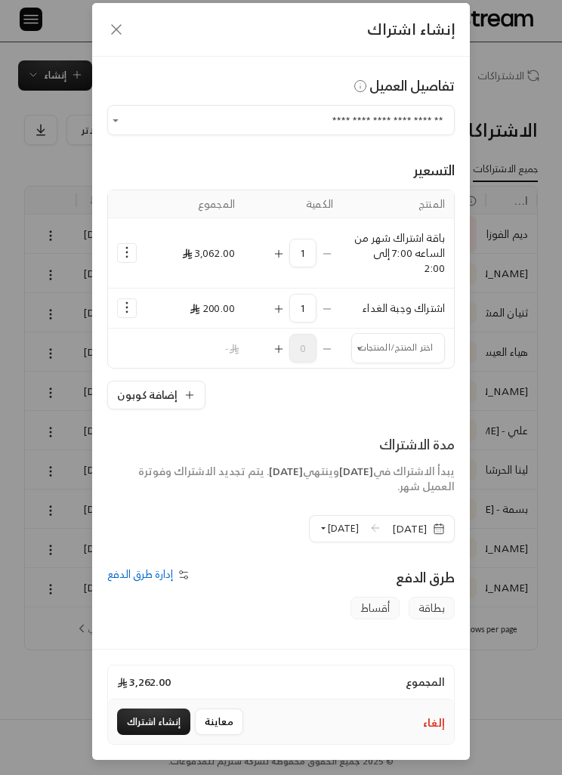
click at [172, 735] on button "إنشاء اشتراك" at bounding box center [153, 722] width 73 height 26
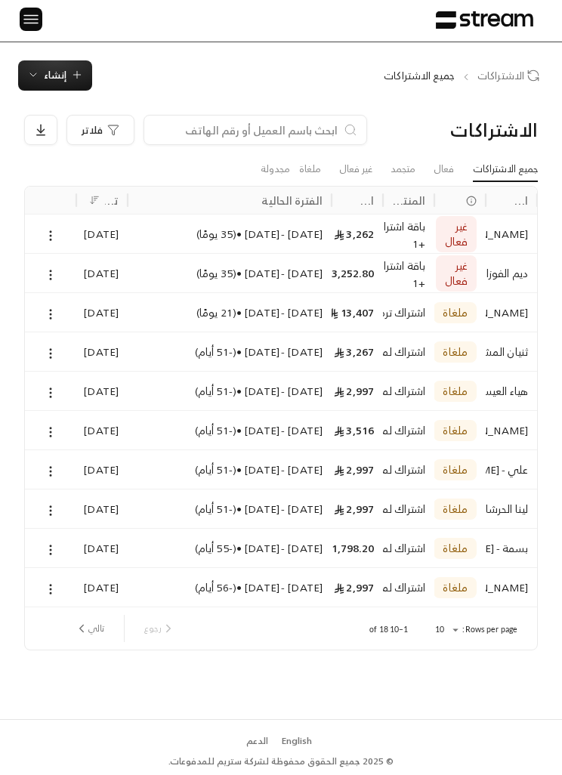
click at [47, 232] on icon at bounding box center [51, 236] width 14 height 14
click at [65, 275] on link "عرض" at bounding box center [66, 274] width 36 height 26
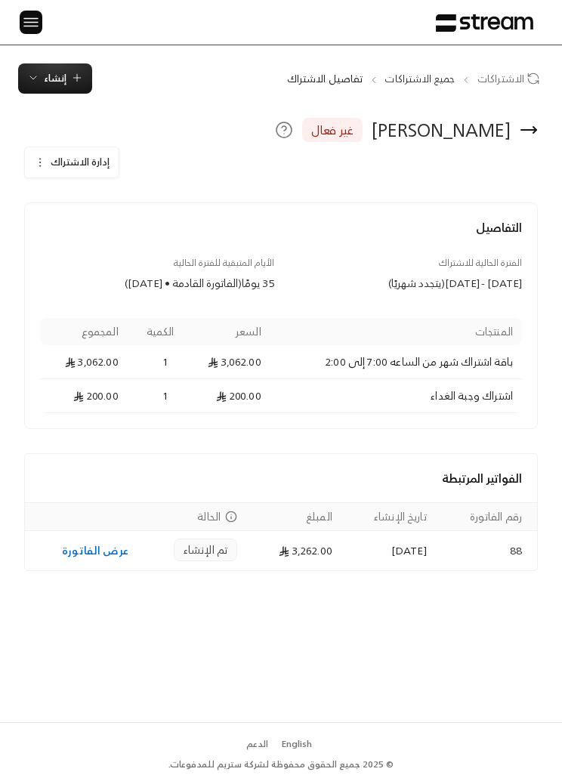
click at [101, 552] on link "عرض الفاتورة" at bounding box center [95, 550] width 67 height 19
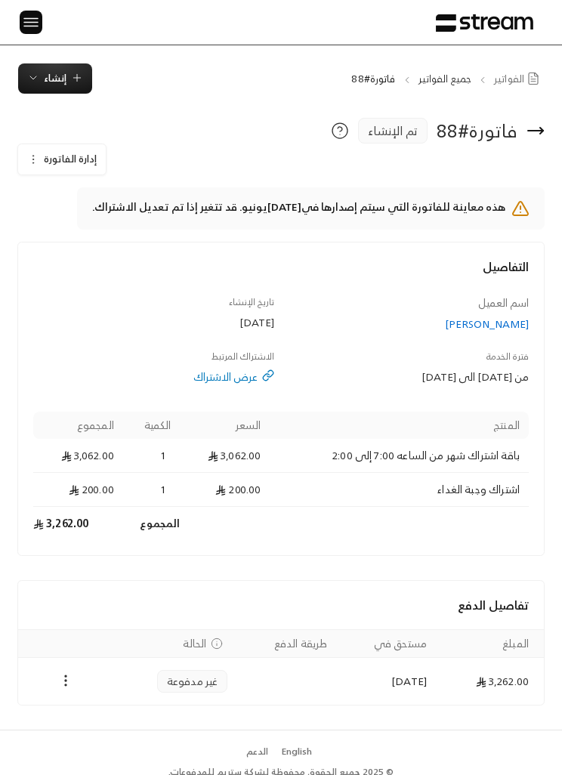
click at [73, 676] on button "Payments" at bounding box center [66, 682] width 18 height 18
click at [116, 728] on li "تغيير الحالة الى مدفوعة" at bounding box center [115, 720] width 103 height 26
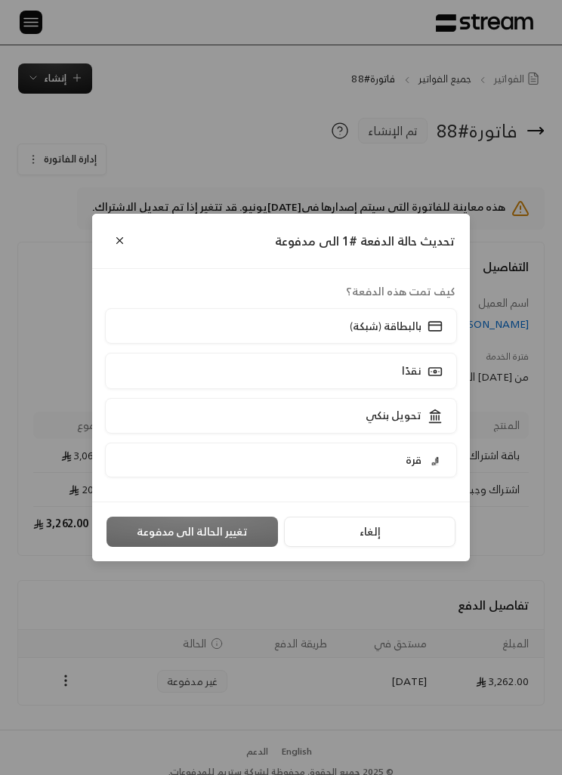
click at [422, 334] on div "بالبطاقة (شبكة)" at bounding box center [394, 326] width 99 height 16
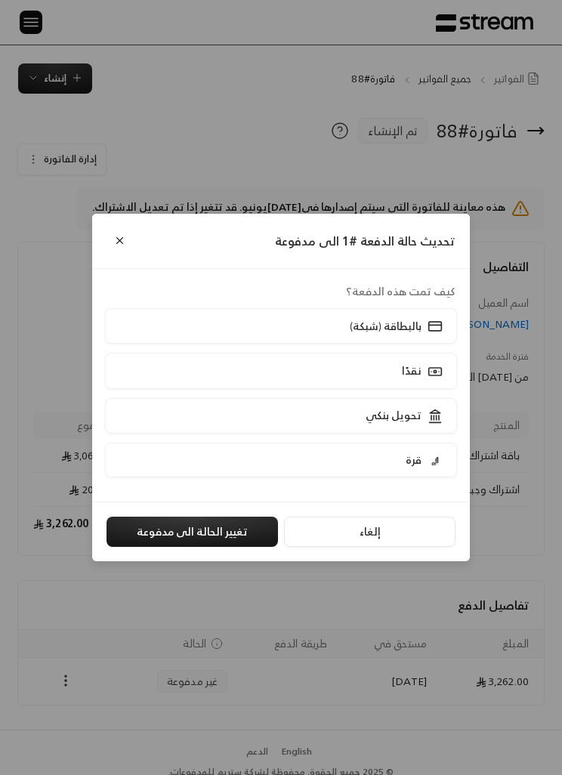
click at [247, 547] on button "تغيير الحالة الى مدفوعة" at bounding box center [193, 532] width 172 height 30
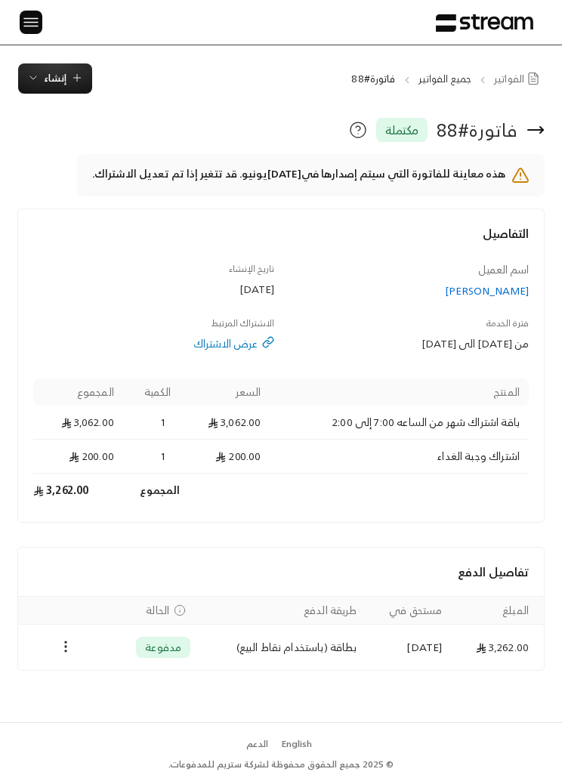
scroll to position [49, 0]
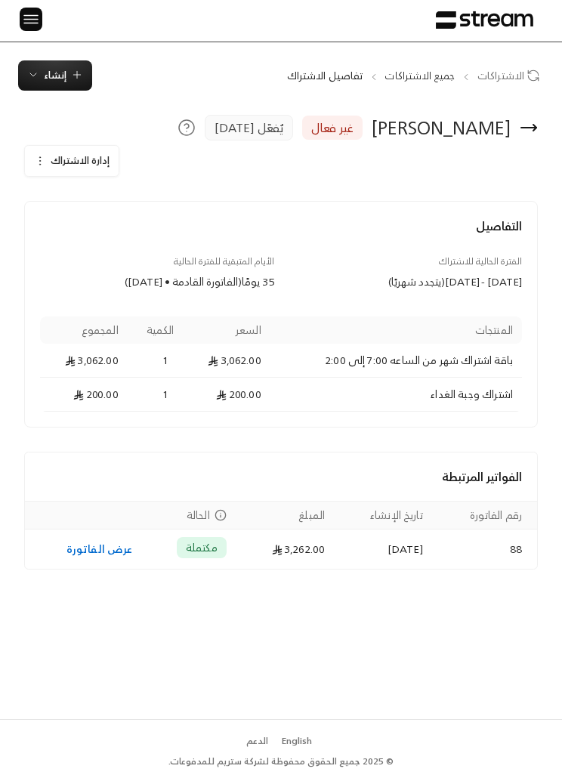
scroll to position [1, 0]
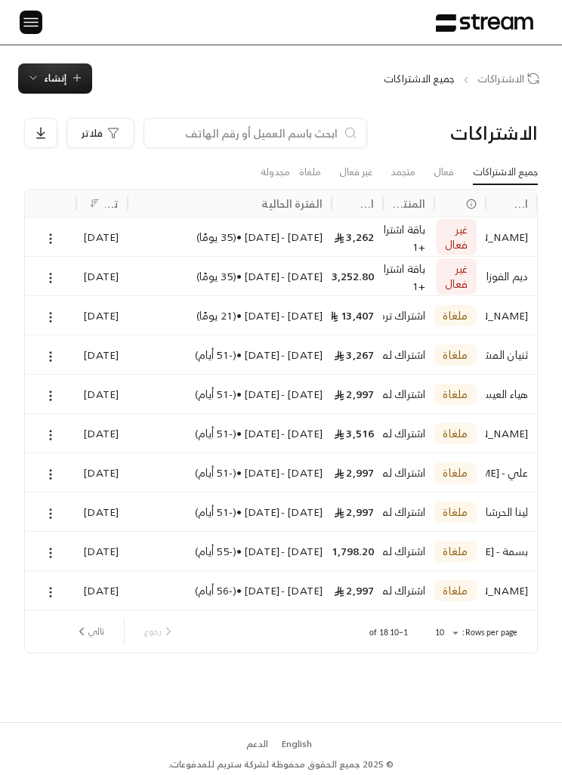
click at [17, 6] on div at bounding box center [25, 22] width 20 height 45
